Goal: Information Seeking & Learning: Learn about a topic

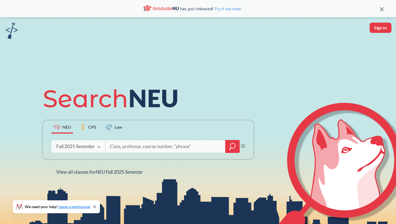
click at [112, 144] on input "search" at bounding box center [165, 146] width 112 height 11
click at [230, 145] on icon "magnifying glass" at bounding box center [232, 147] width 6 height 8
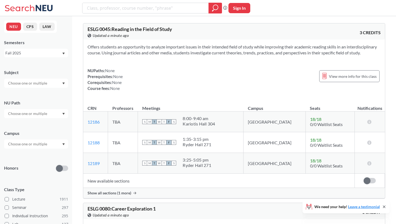
click at [57, 84] on div at bounding box center [36, 83] width 64 height 9
click at [46, 94] on div "CS ( 115 )" at bounding box center [37, 93] width 61 height 6
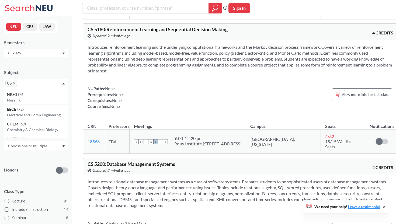
scroll to position [8316, 0]
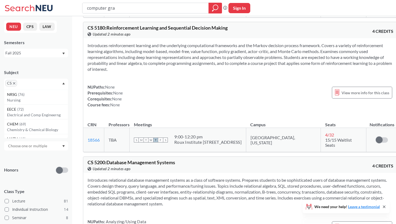
type input "computer gra"
click at [212, 11] on icon "magnifying glass" at bounding box center [213, 10] width 2 height 2
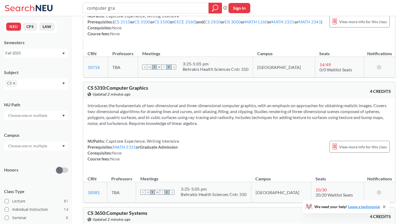
scroll to position [85, 0]
drag, startPoint x: 102, startPoint y: 198, endPoint x: 87, endPoint y: 198, distance: 15.3
click at [87, 198] on td "18581 View this section on Banner." at bounding box center [95, 192] width 24 height 21
copy link "18581"
